Goal: Task Accomplishment & Management: Understand process/instructions

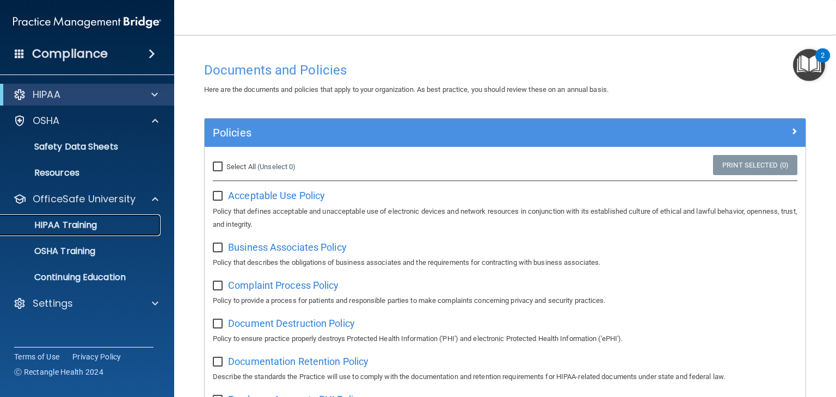
click at [47, 225] on p "HIPAA Training" at bounding box center [52, 225] width 90 height 11
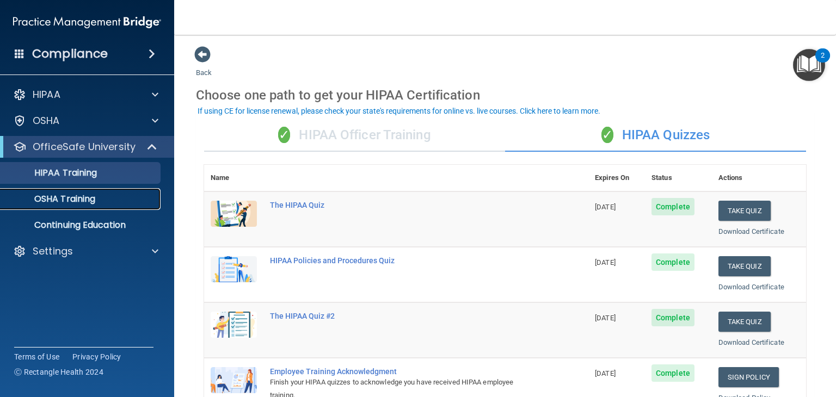
click at [95, 201] on p "OSHA Training" at bounding box center [51, 199] width 88 height 11
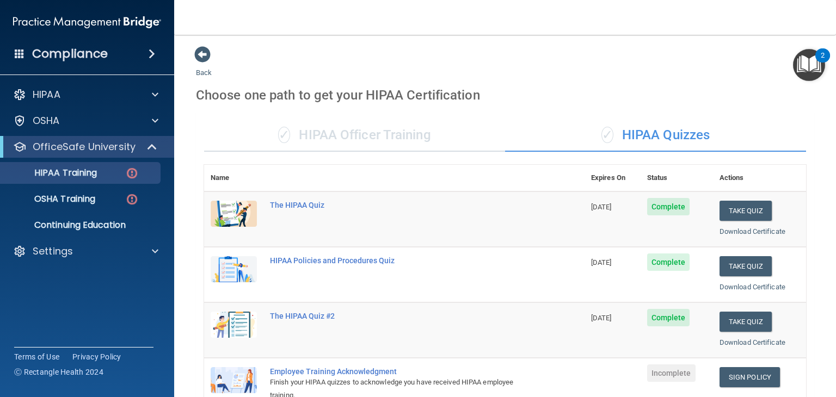
scroll to position [159, 0]
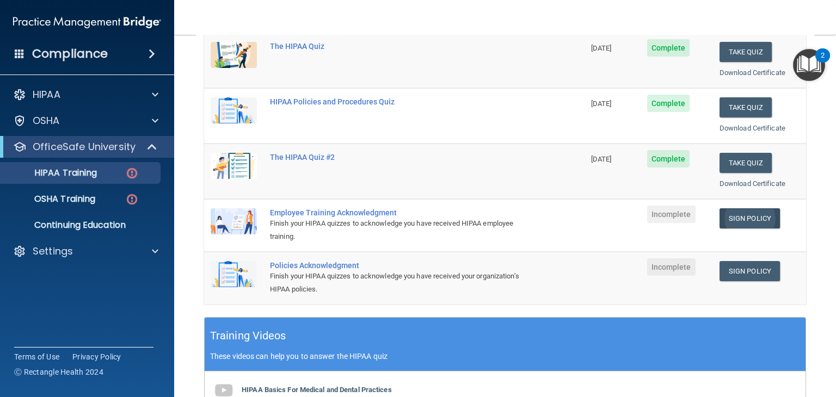
click at [736, 217] on link "Sign Policy" at bounding box center [749, 218] width 60 height 20
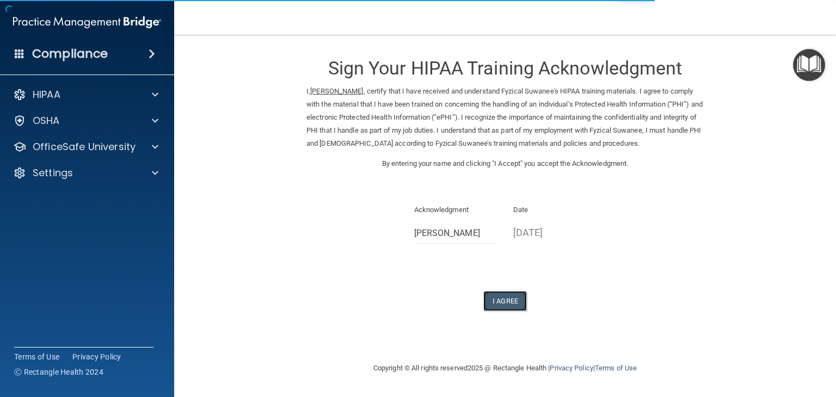
click at [497, 302] on button "I Agree" at bounding box center [505, 301] width 44 height 20
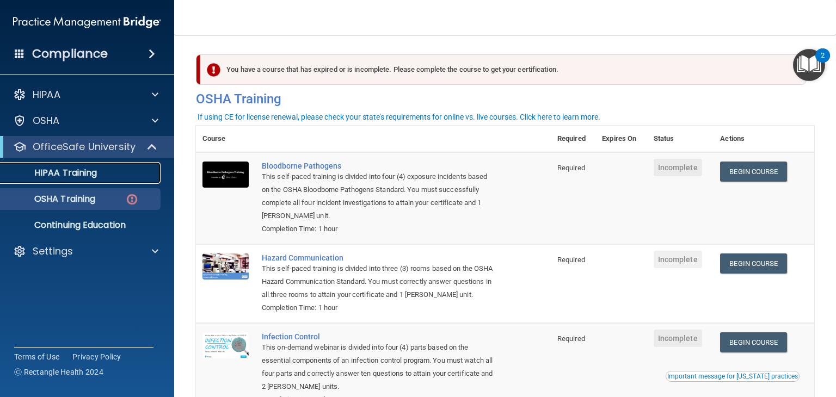
click at [65, 170] on p "HIPAA Training" at bounding box center [52, 173] width 90 height 11
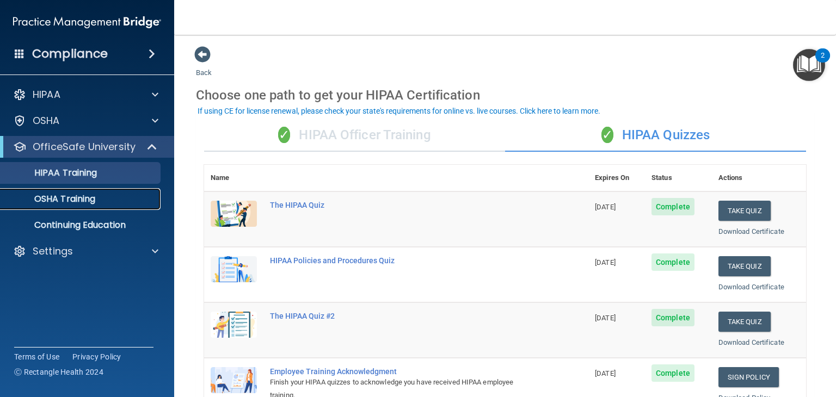
click at [81, 195] on p "OSHA Training" at bounding box center [51, 199] width 88 height 11
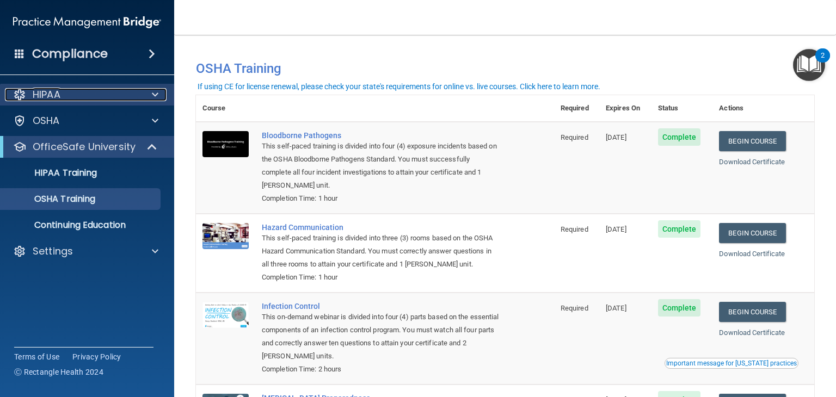
click at [65, 99] on div "HIPAA" at bounding box center [72, 94] width 135 height 13
